Goal: Find specific page/section: Find specific page/section

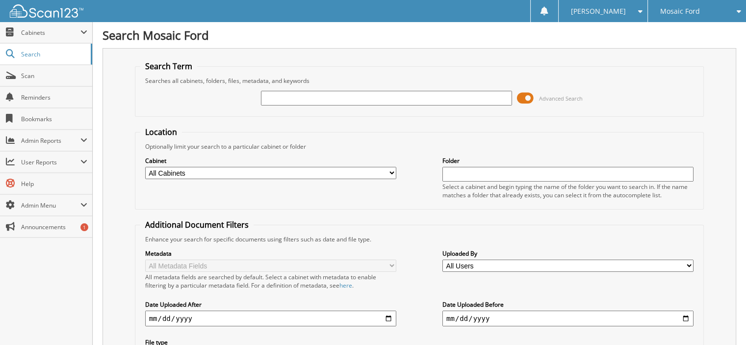
click at [704, 10] on div "Mosaic Ford" at bounding box center [697, 11] width 88 height 22
click at [695, 30] on link "Mosaic Ford Zumbrota" at bounding box center [697, 30] width 98 height 17
click at [318, 98] on input "text" at bounding box center [386, 98] width 251 height 15
type input "WHEELS"
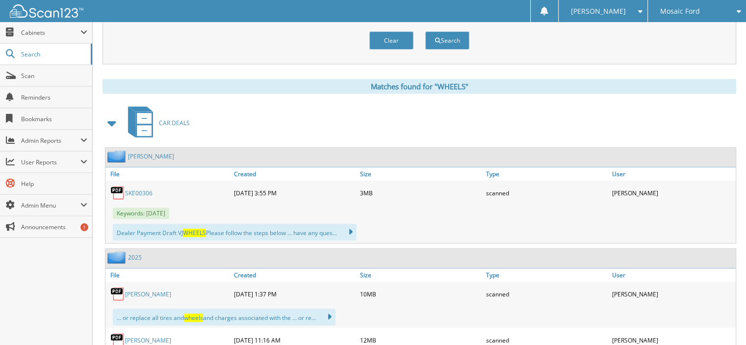
scroll to position [294, 0]
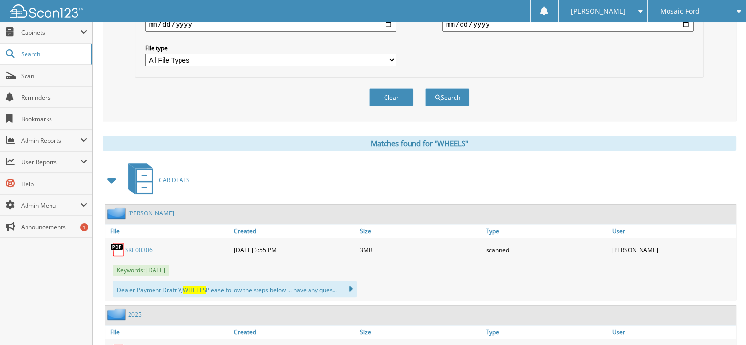
click at [138, 246] on link "SKE00306" at bounding box center [138, 250] width 27 height 8
